Goal: Task Accomplishment & Management: Manage account settings

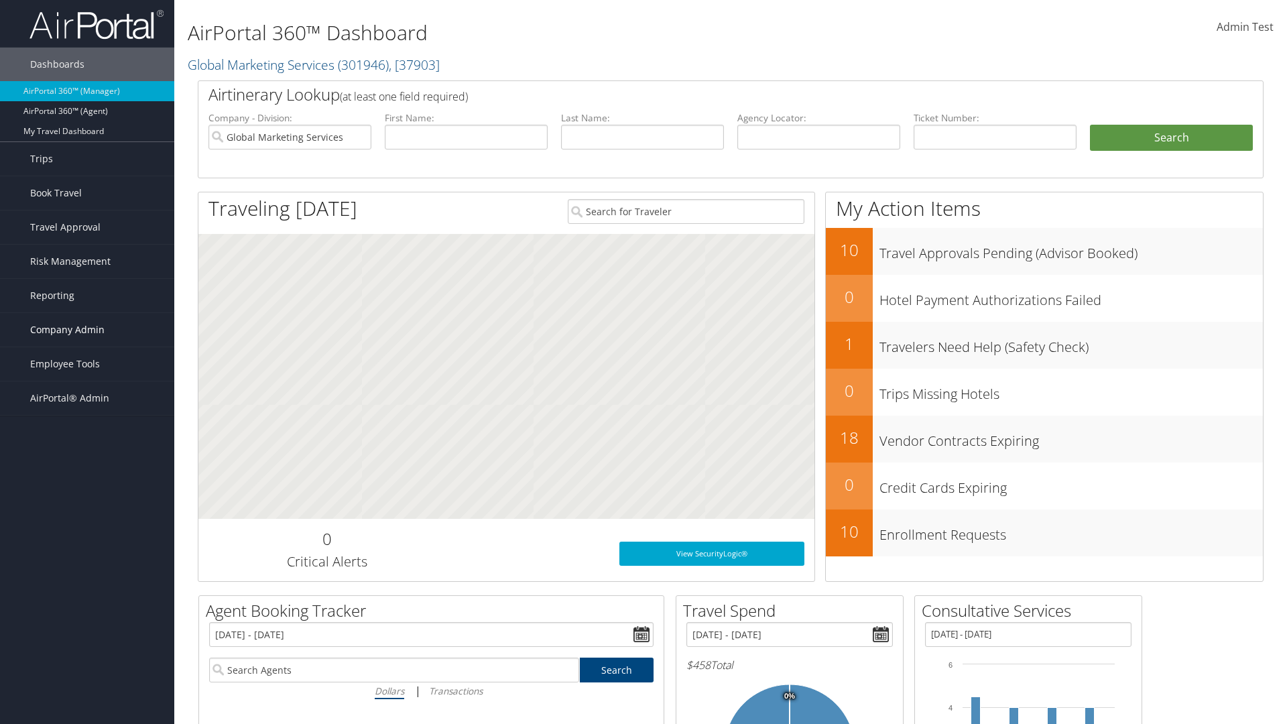
click at [87, 330] on span "Company Admin" at bounding box center [67, 330] width 74 height 34
click at [0, 0] on link "Travel Agency Contacts" at bounding box center [0, 0] width 0 height 0
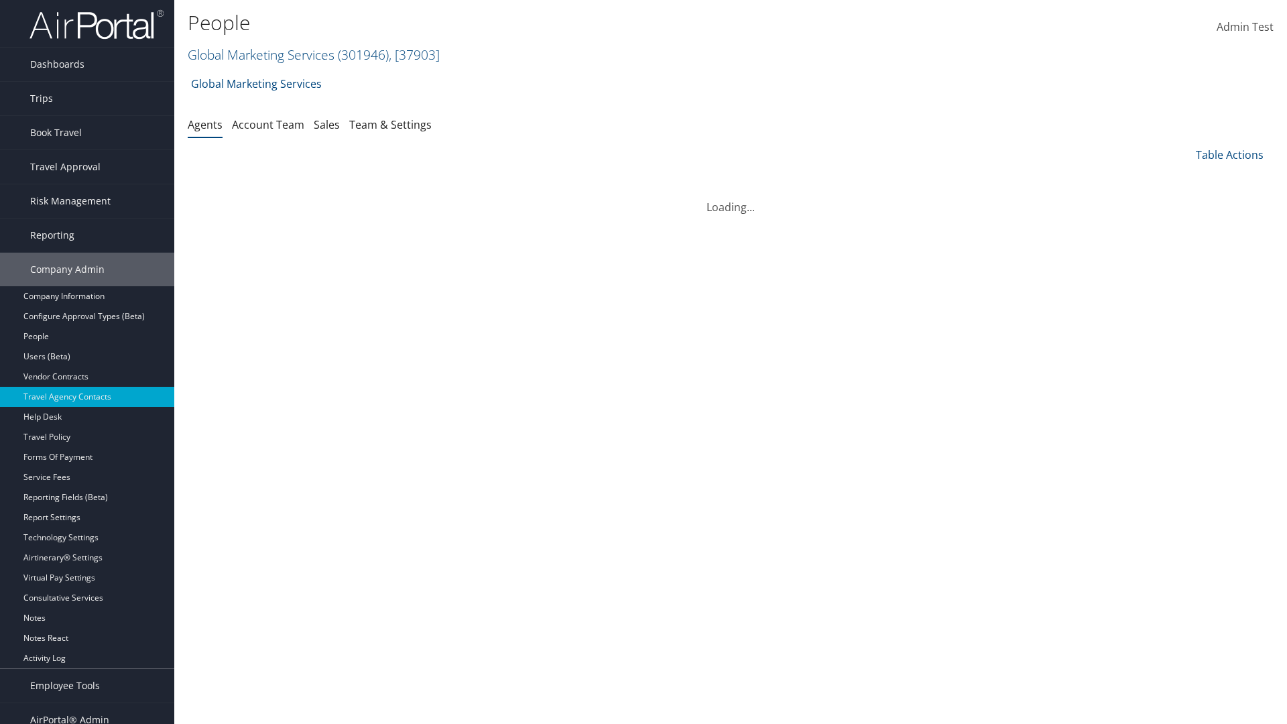
click at [259, 54] on link "Global Marketing Services ( 301946 ) , [ 37903 ]" at bounding box center [314, 55] width 252 height 18
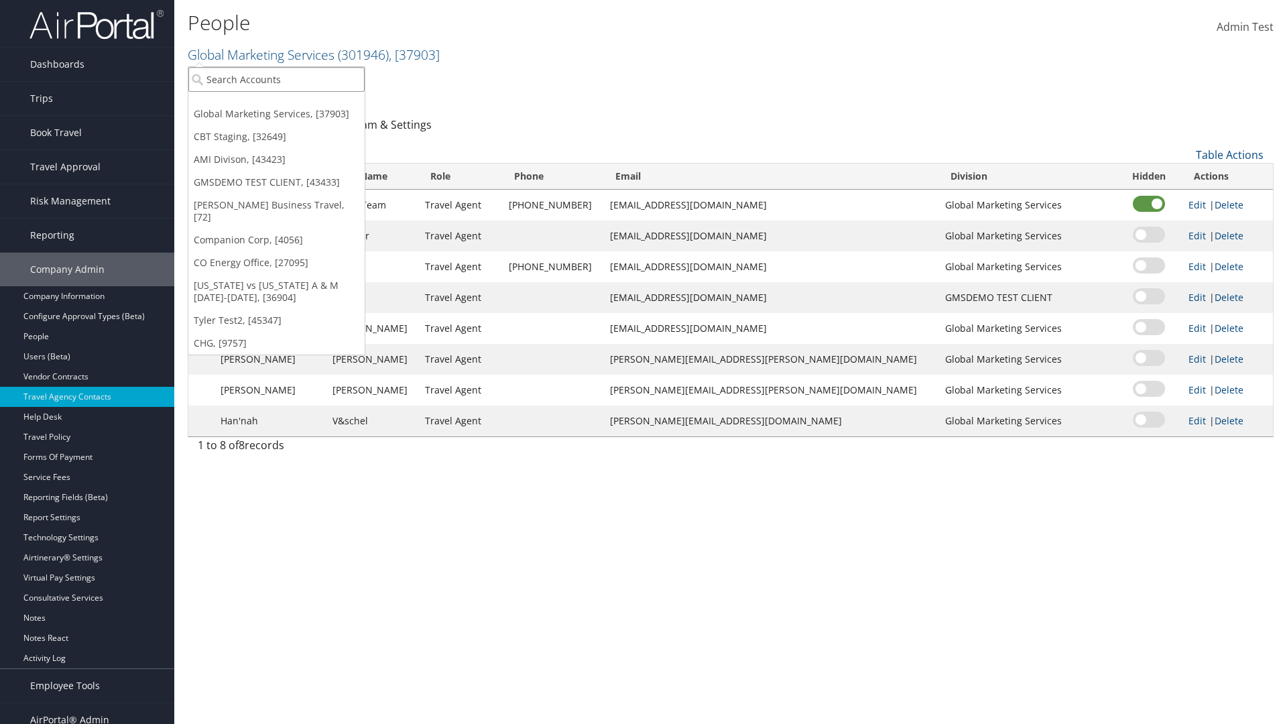
click at [276, 79] on input "search" at bounding box center [276, 79] width 176 height 25
type input "CBTSTG"
click at [276, 104] on div "CBT Staging (CBTSTG), [32649]" at bounding box center [276, 104] width 191 height 12
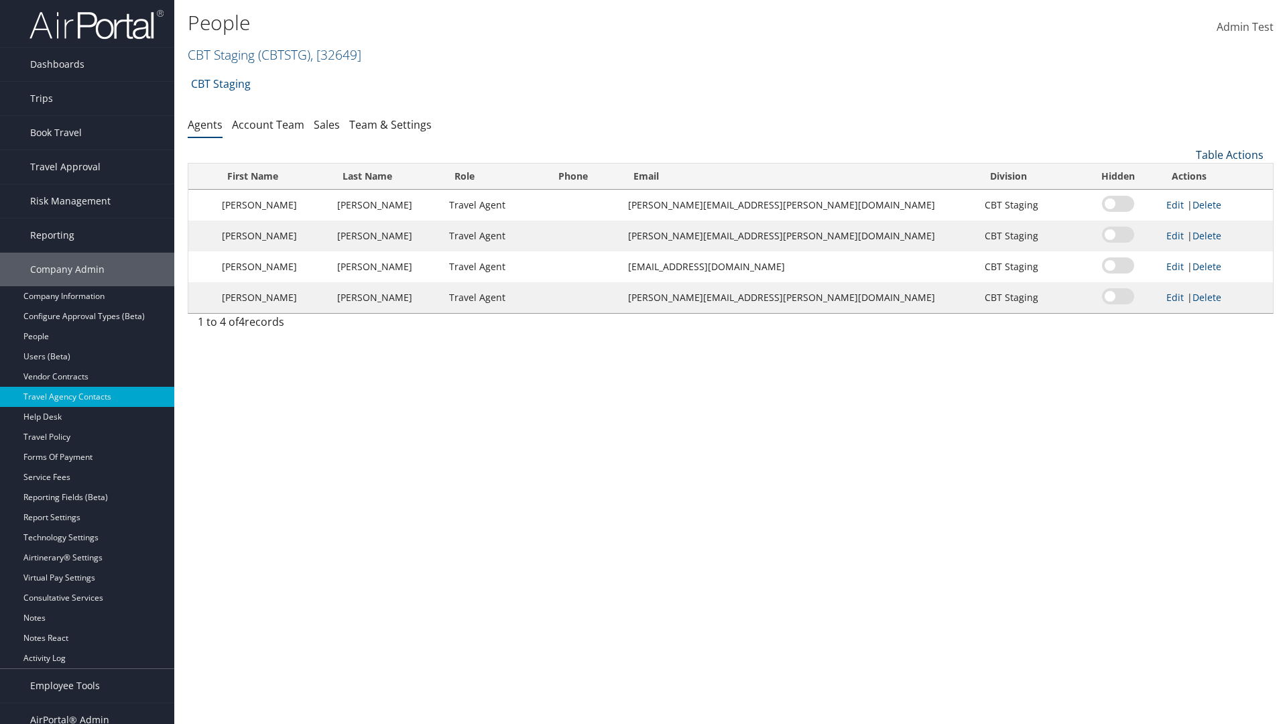
click at [1230, 155] on link "Table Actions" at bounding box center [1230, 155] width 68 height 15
click at [1185, 198] on link "Add New Contact" at bounding box center [1185, 198] width 176 height 23
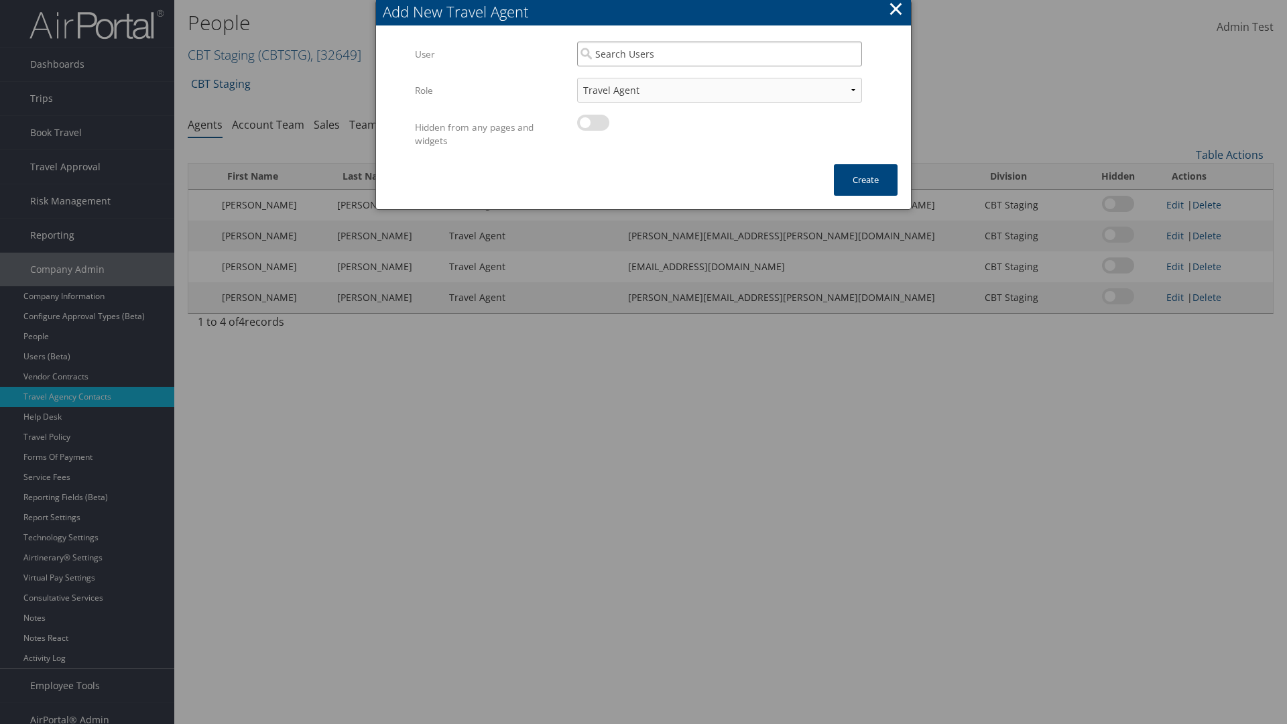
click at [719, 54] on input "search" at bounding box center [719, 54] width 285 height 25
click at [719, 86] on div "User" at bounding box center [720, 92] width 280 height 13
type input "Traveler Test"
click at [866, 180] on button "Create" at bounding box center [866, 180] width 64 height 32
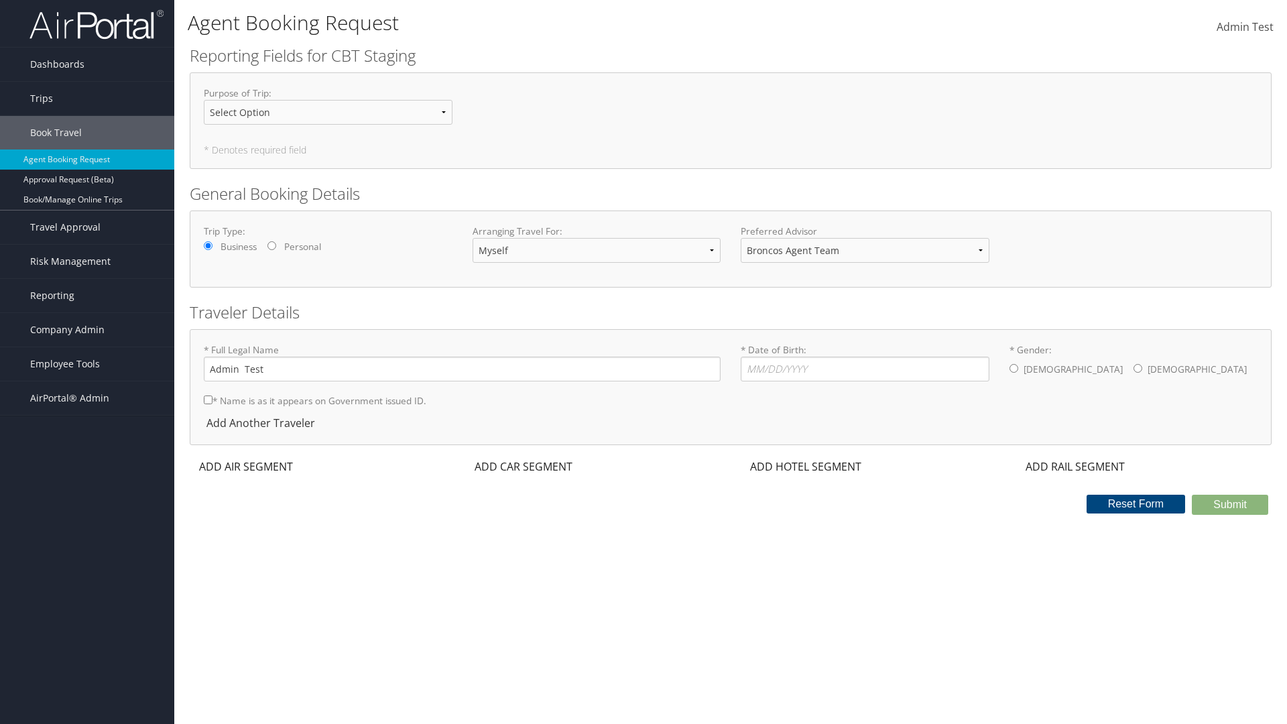
select select "[EMAIL_ADDRESS][DOMAIN_NAME]"
click at [87, 330] on span "Company Admin" at bounding box center [67, 330] width 74 height 34
click at [87, 457] on link "Travel Agency Contacts" at bounding box center [87, 457] width 174 height 20
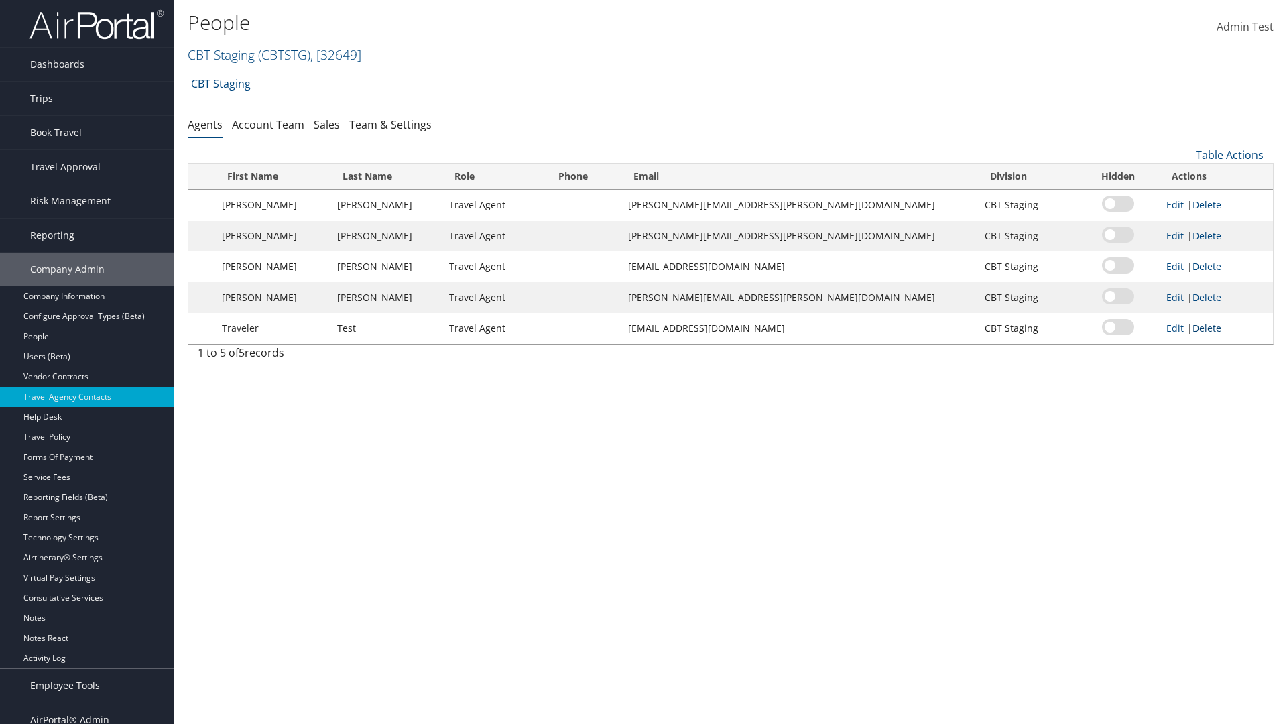
click at [1197, 328] on link "Delete" at bounding box center [1207, 328] width 29 height 13
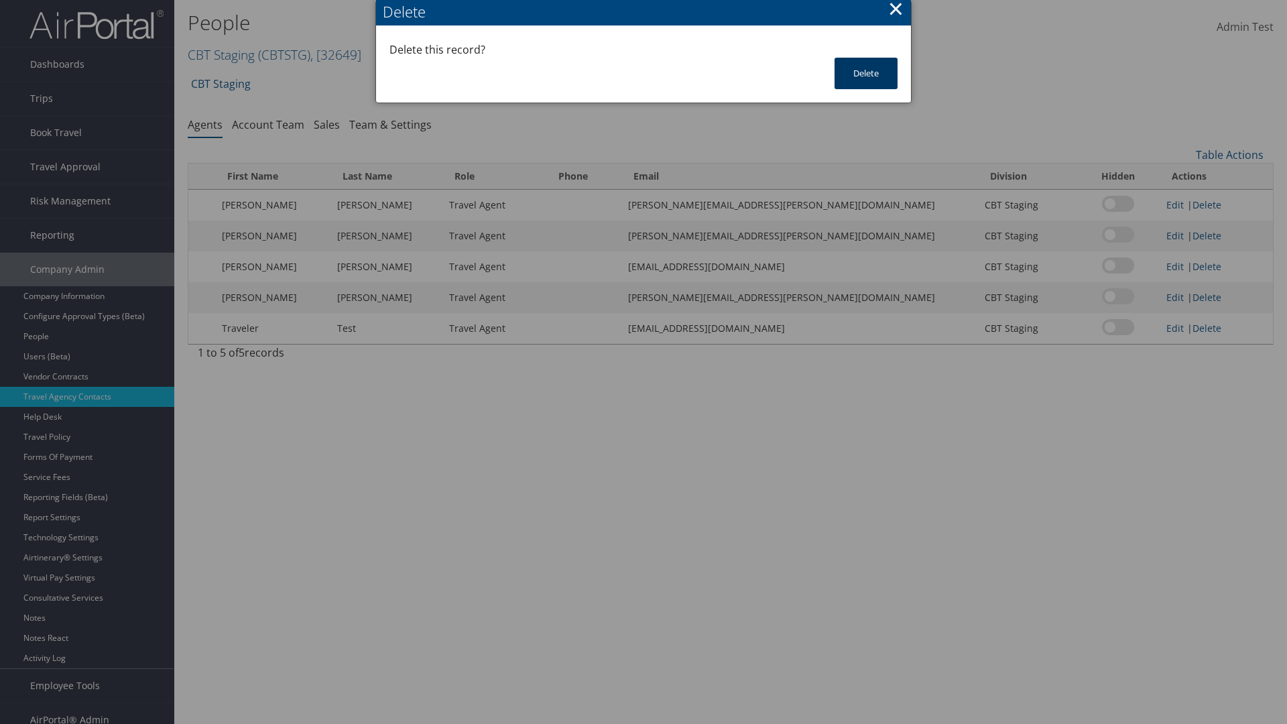
click at [866, 73] on button "Delete" at bounding box center [866, 74] width 63 height 32
